Goal: Task Accomplishment & Management: Use online tool/utility

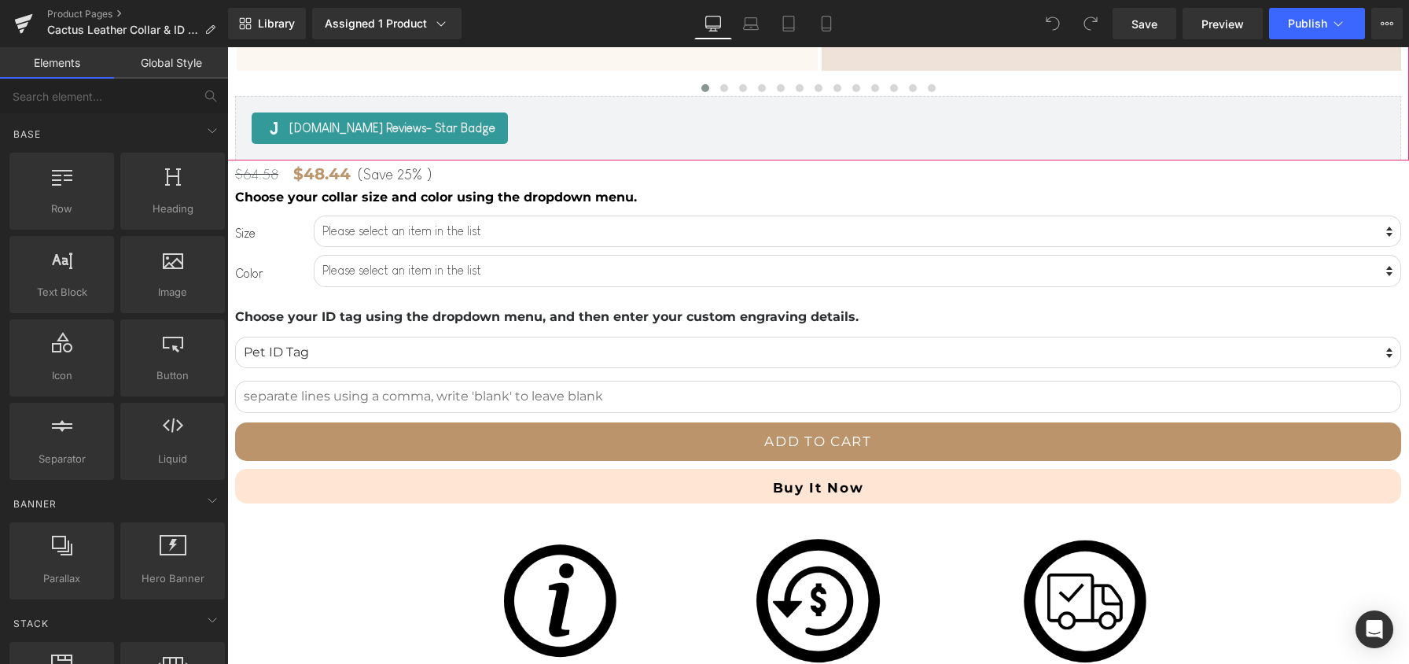
scroll to position [834, 0]
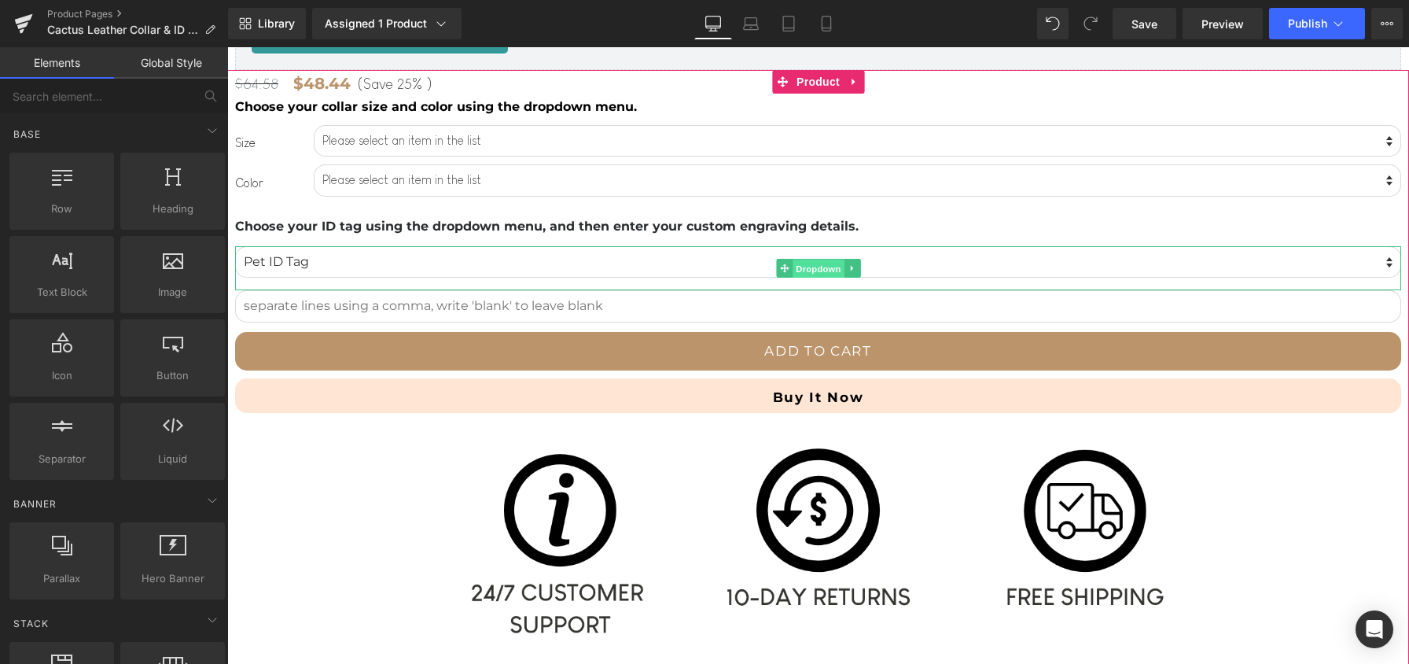
click at [830, 274] on span "Dropdown" at bounding box center [818, 268] width 51 height 19
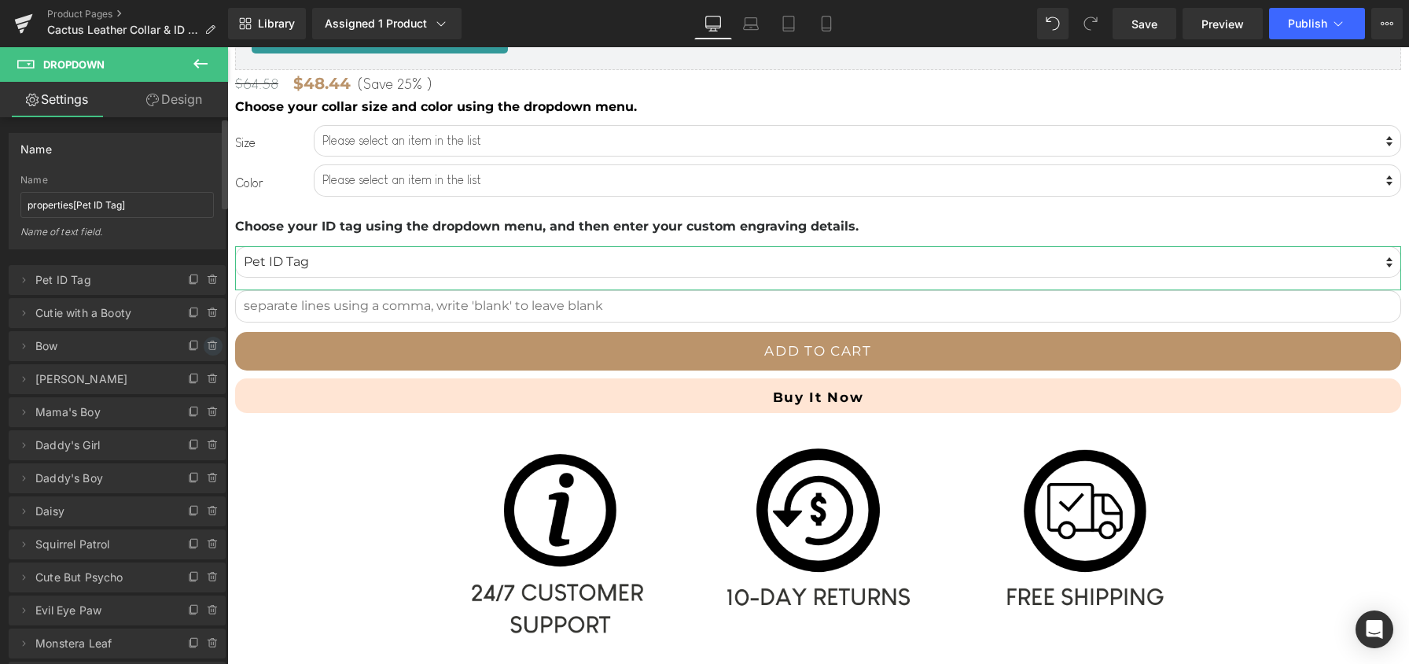
click at [208, 345] on icon at bounding box center [213, 346] width 13 height 13
click at [208, 345] on button "Delete" at bounding box center [196, 347] width 50 height 20
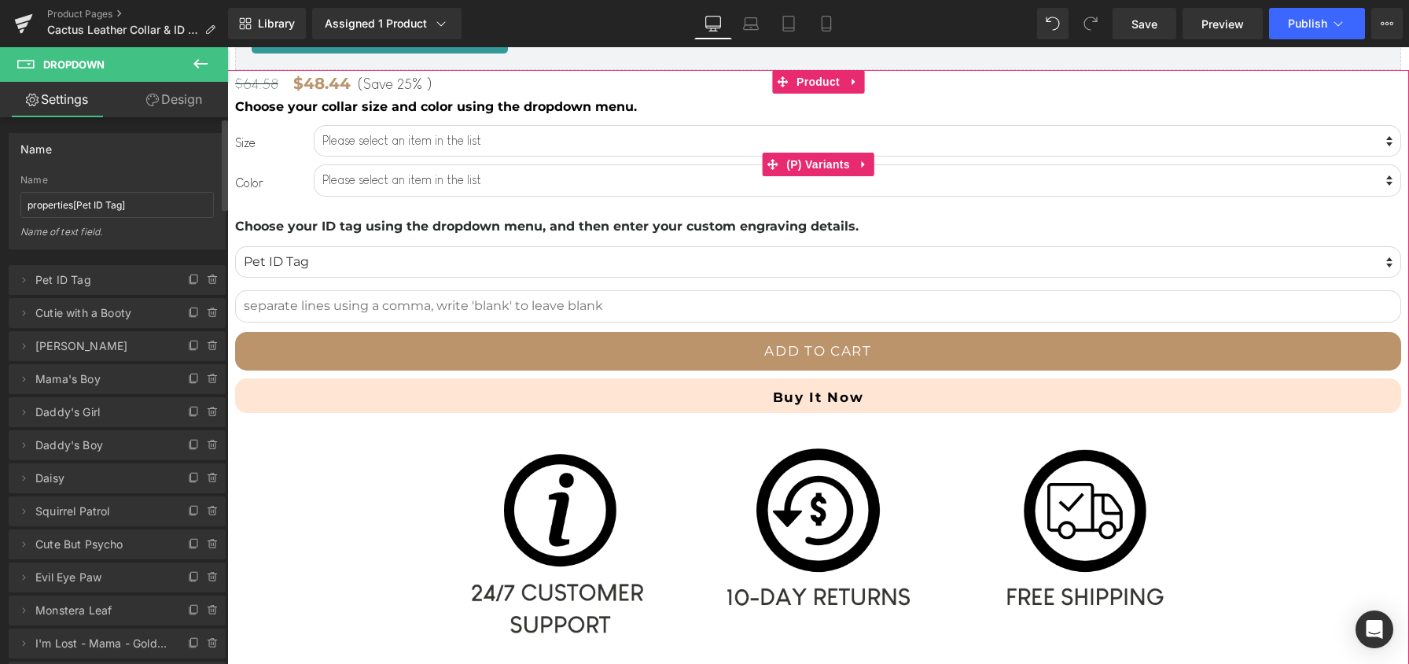
click at [369, 205] on div "$64.58 $48.44 (Save 25% ) (P) Price Choose your collar size and color using the…" at bounding box center [818, 450] width 1166 height 760
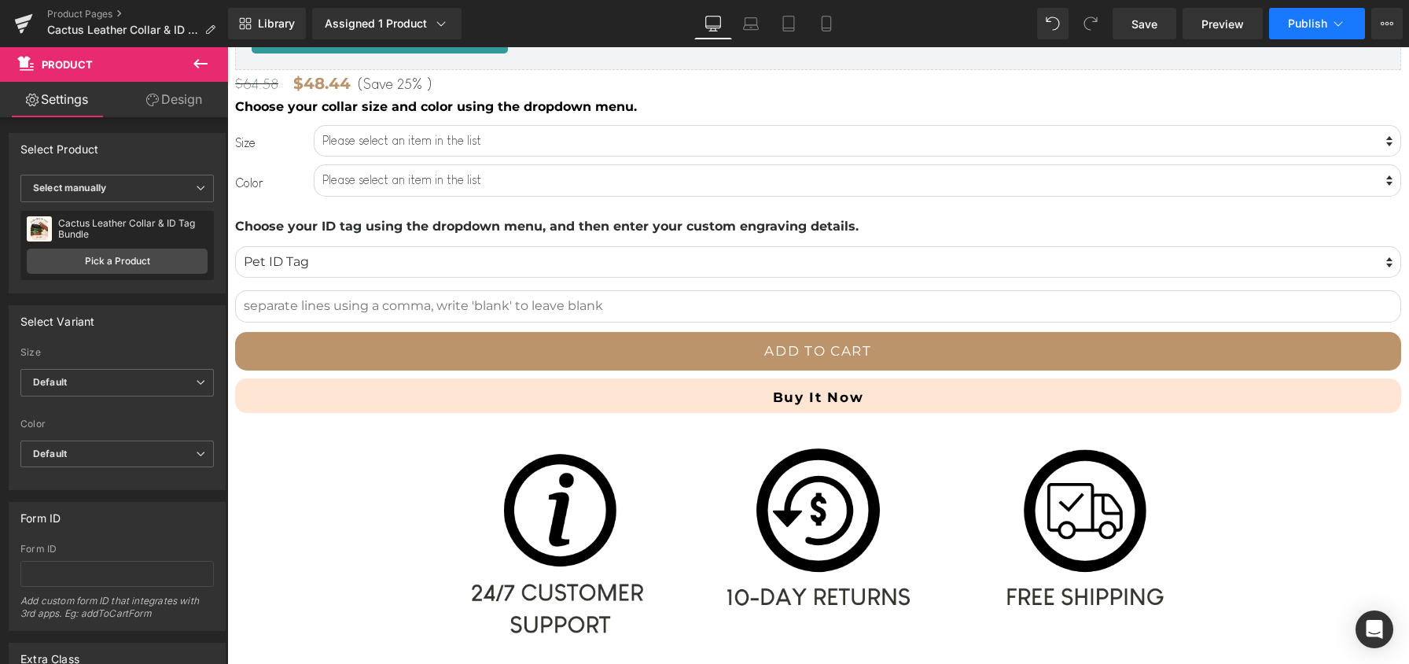
click at [1287, 19] on button "Publish" at bounding box center [1317, 23] width 96 height 31
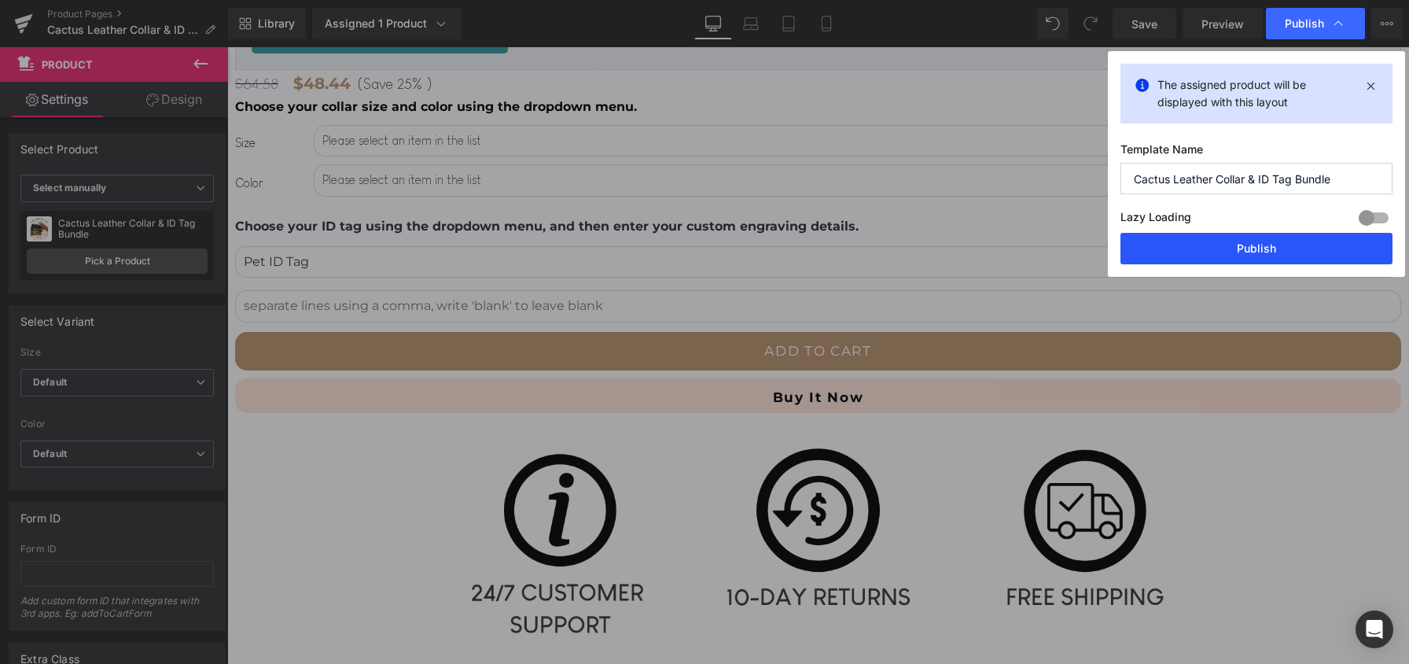
click at [1275, 242] on button "Publish" at bounding box center [1257, 248] width 272 height 31
